Goal: Communication & Community: Answer question/provide support

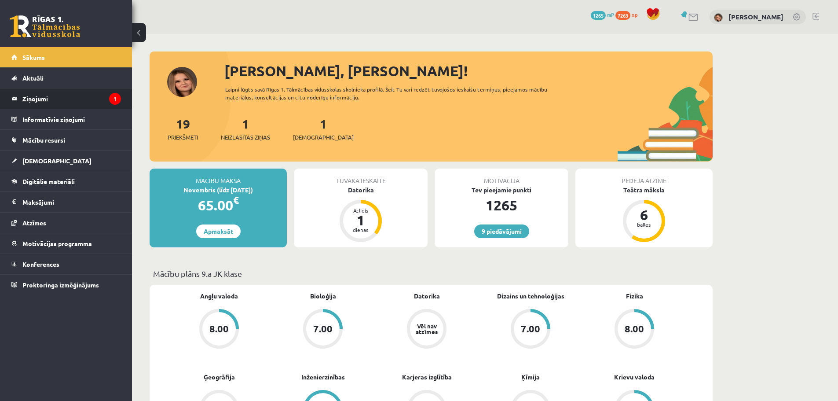
click at [86, 93] on legend "Ziņojumi 1" at bounding box center [71, 98] width 99 height 20
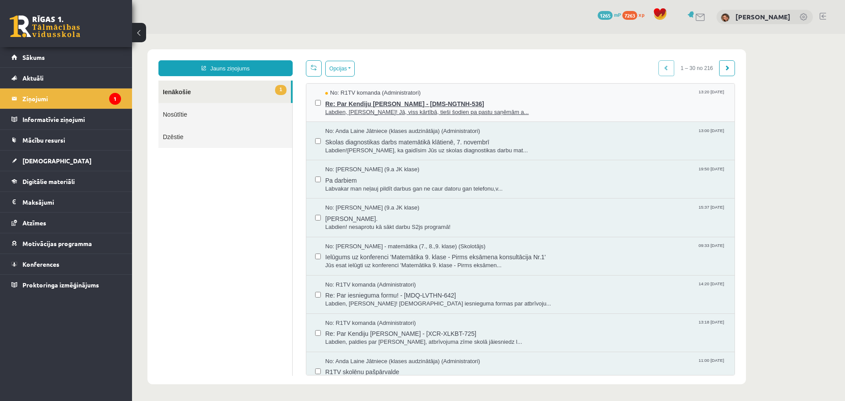
click at [529, 111] on span "Labdien, Kendija! Jā, viss kārtībā, tieši šodien pa pastu saņēmām a..." at bounding box center [525, 112] width 400 height 8
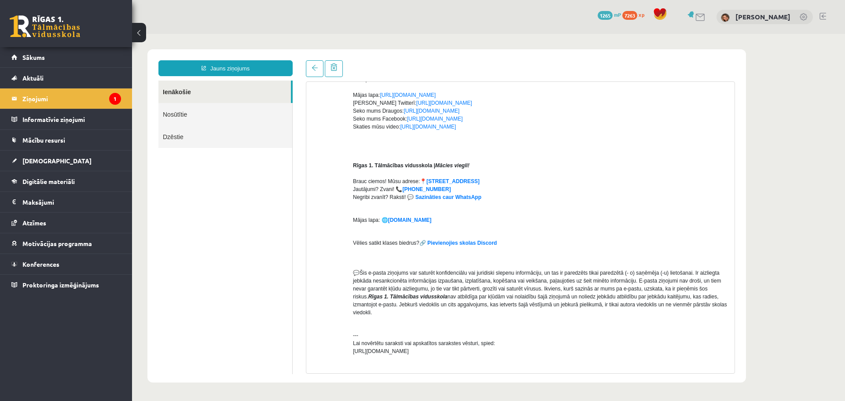
scroll to position [176, 0]
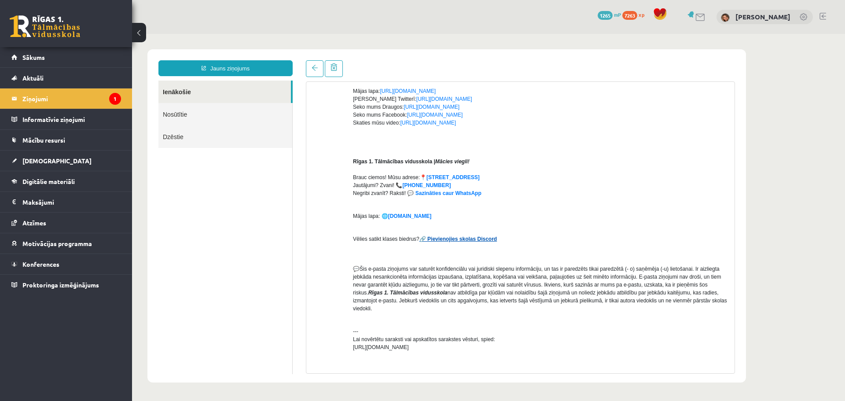
click at [451, 241] on strong "🔗 Pievienojies skolas Discord" at bounding box center [457, 239] width 77 height 6
click at [456, 238] on strong "🔗 Pievienojies skolas Discord" at bounding box center [457, 239] width 77 height 6
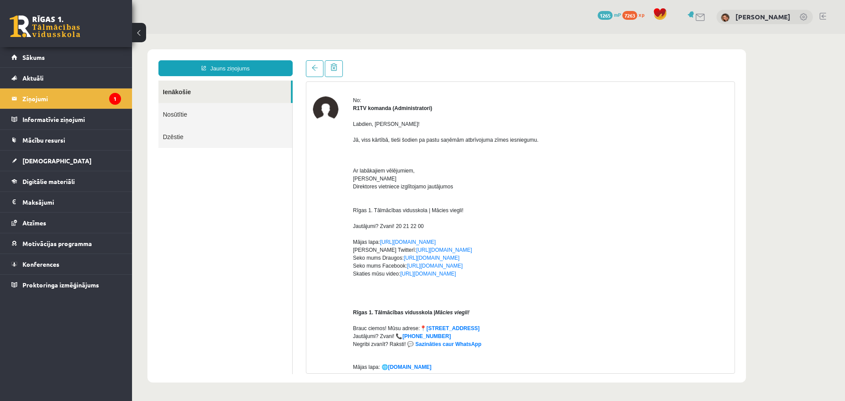
scroll to position [0, 0]
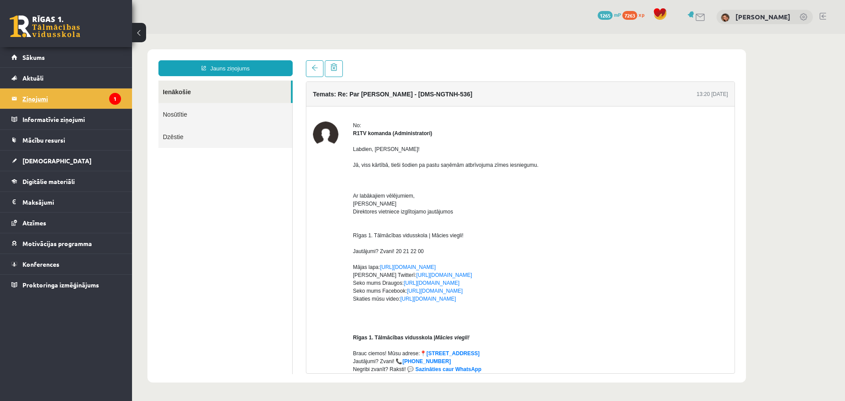
click at [61, 98] on legend "Ziņojumi 1" at bounding box center [71, 98] width 99 height 20
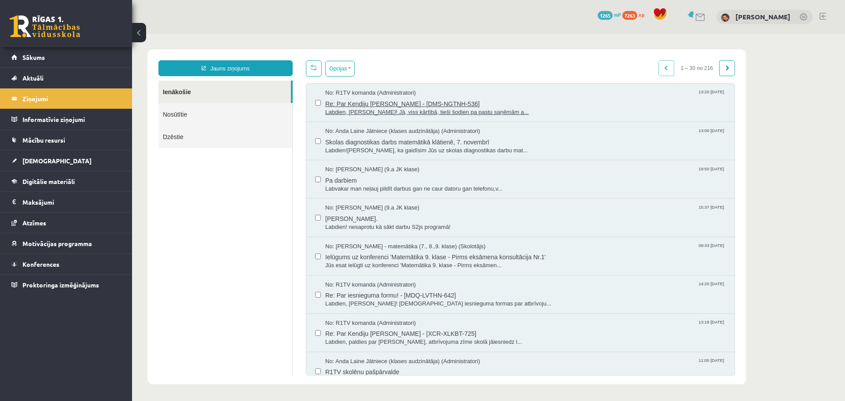
click at [392, 102] on span "Re: Par Kendiju Aneti Kraukli - [DMS-NGTNH-536]" at bounding box center [525, 102] width 400 height 11
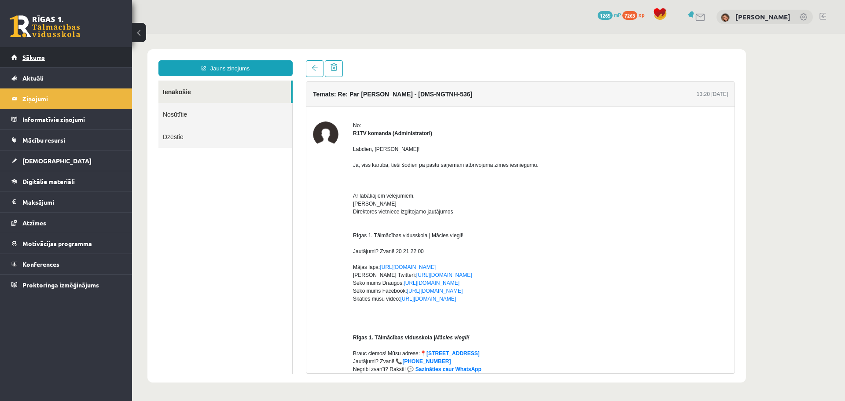
click at [33, 60] on span "Sākums" at bounding box center [33, 57] width 22 height 8
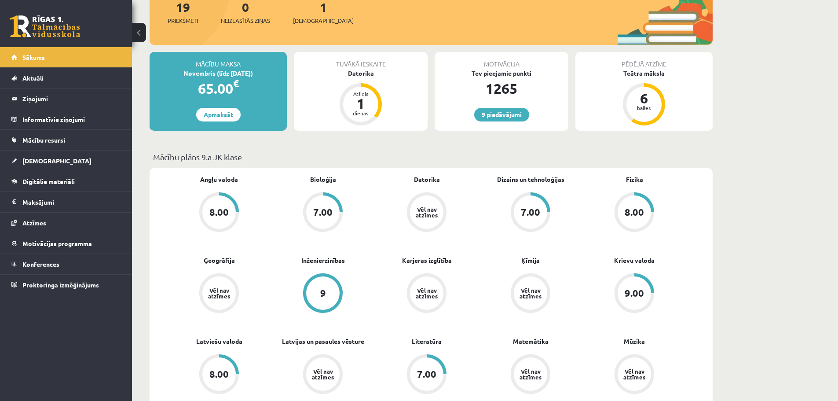
scroll to position [44, 0]
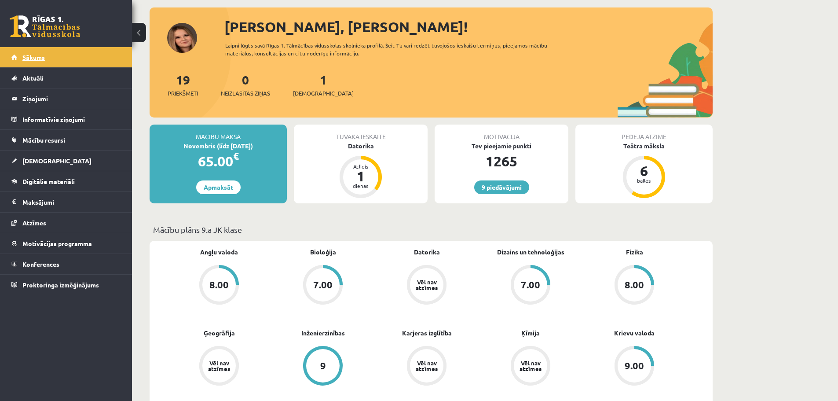
click at [31, 55] on span "Sākums" at bounding box center [33, 57] width 22 height 8
